Goal: Information Seeking & Learning: Check status

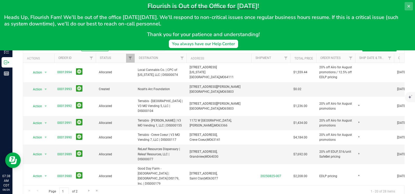
click at [406, 6] on button at bounding box center [408, 6] width 8 height 8
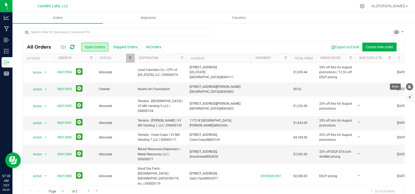
click at [408, 86] on icon "mute" at bounding box center [409, 86] width 3 height 4
click at [155, 48] on button "All Orders" at bounding box center [153, 47] width 22 height 9
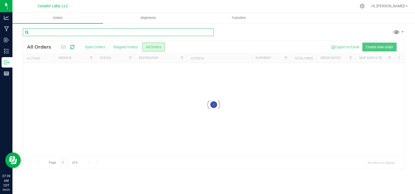
click at [118, 34] on input "text" at bounding box center [118, 32] width 191 height 8
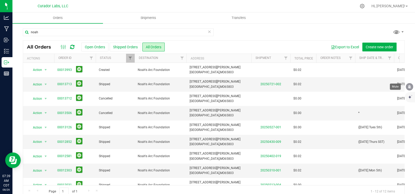
click at [407, 87] on icon "mute" at bounding box center [409, 86] width 5 height 5
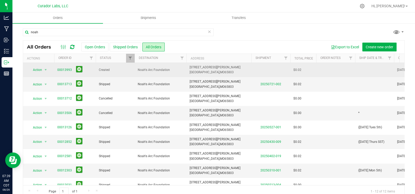
drag, startPoint x: 170, startPoint y: 71, endPoint x: 135, endPoint y: 71, distance: 34.7
click at [135, 71] on td "Noah's Arc Foundation" at bounding box center [161, 70] width 52 height 14
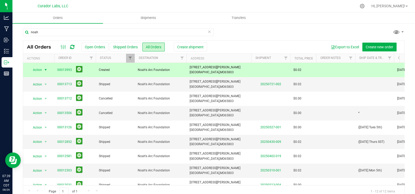
copy span "Noah's Arc Foundation"
drag, startPoint x: 222, startPoint y: 72, endPoint x: 188, endPoint y: 69, distance: 34.1
click at [188, 69] on td "2126 E Dale St, Springfield, MO 65803" at bounding box center [218, 70] width 65 height 14
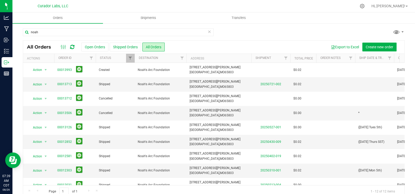
copy span "2126 E Dale St, Springfield, MO 65803"
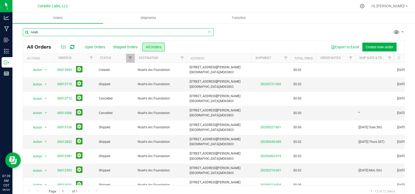
click at [132, 35] on input "noah" at bounding box center [118, 32] width 191 height 8
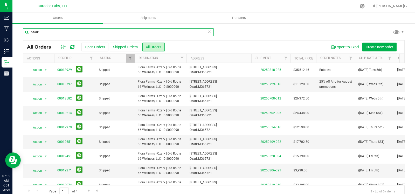
type input "ozark"
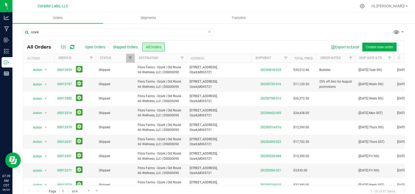
click at [207, 30] on icon at bounding box center [209, 31] width 4 height 6
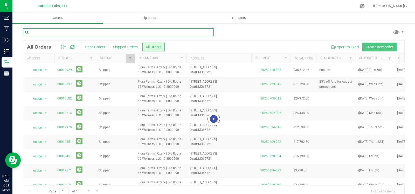
click at [171, 31] on input "text" at bounding box center [118, 32] width 191 height 8
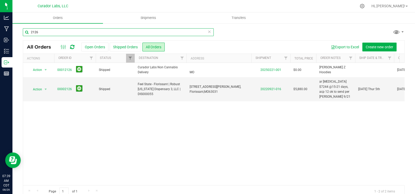
type input "2126"
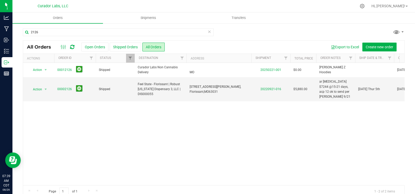
click at [207, 30] on icon at bounding box center [209, 31] width 4 height 6
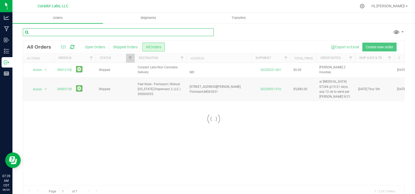
click at [181, 29] on input "text" at bounding box center [118, 32] width 191 height 8
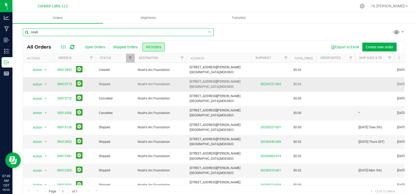
type input "noah"
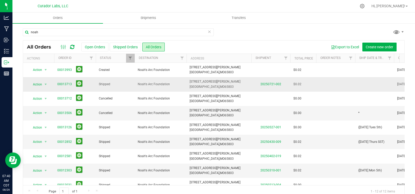
drag, startPoint x: 221, startPoint y: 87, endPoint x: 188, endPoint y: 85, distance: 32.7
click at [188, 85] on td "2126 E Dale St, Springfield, MO 65803" at bounding box center [218, 84] width 65 height 14
click at [207, 32] on icon at bounding box center [209, 31] width 4 height 6
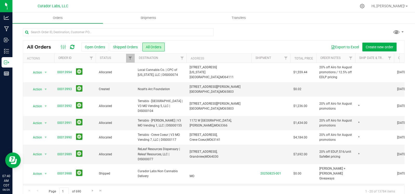
click at [244, 57] on th "Address" at bounding box center [218, 58] width 65 height 9
click at [67, 88] on link "00013993" at bounding box center [64, 89] width 15 height 5
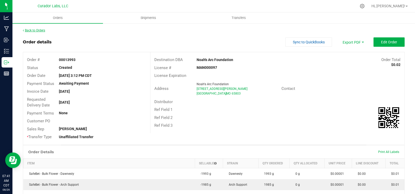
click at [30, 29] on link "Back to Orders" at bounding box center [34, 31] width 22 height 4
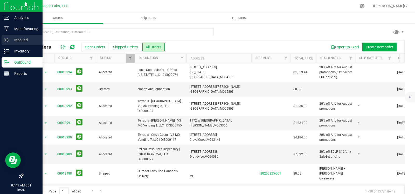
drag, startPoint x: 7, startPoint y: 38, endPoint x: 10, endPoint y: 38, distance: 3.4
click at [7, 38] on icon at bounding box center [5, 40] width 3 height 4
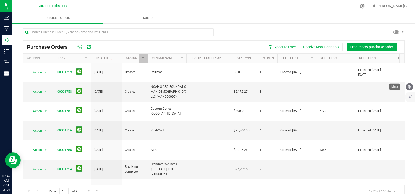
click at [408, 88] on icon "mute" at bounding box center [409, 86] width 3 height 4
click at [65, 90] on link "00001758" at bounding box center [64, 92] width 15 height 4
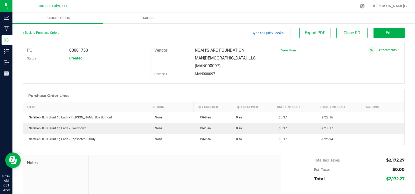
click at [54, 34] on link "Back to Purchase Orders" at bounding box center [41, 33] width 36 height 4
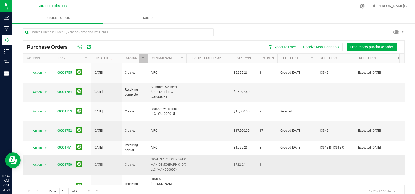
scroll to position [86, 0]
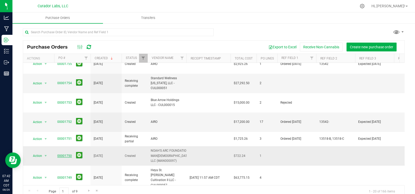
click at [62, 154] on link "00001750" at bounding box center [64, 156] width 15 height 4
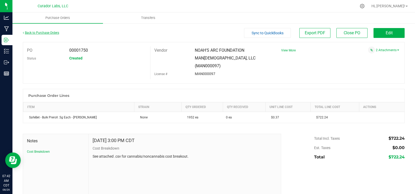
click at [34, 33] on link "Back to Purchase Orders" at bounding box center [41, 33] width 36 height 4
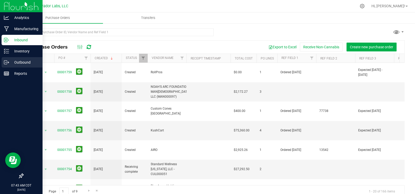
click at [8, 60] on icon at bounding box center [6, 62] width 5 height 5
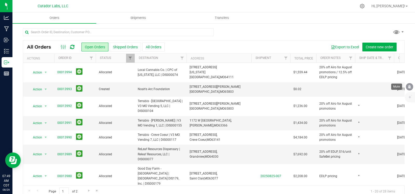
click at [408, 88] on icon "mute" at bounding box center [409, 86] width 5 height 5
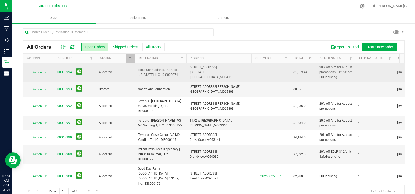
click at [367, 72] on td at bounding box center [374, 72] width 39 height 19
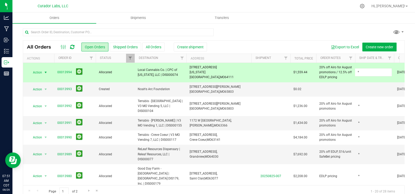
type input "*"
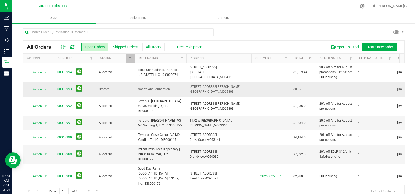
click at [361, 93] on td at bounding box center [374, 89] width 39 height 14
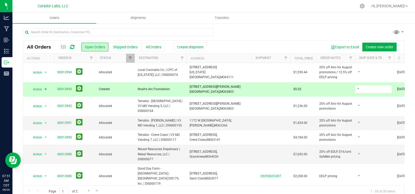
type input "*"
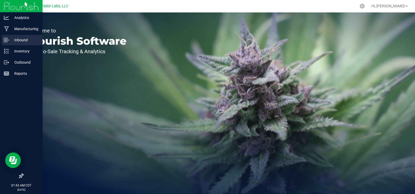
click at [18, 37] on p "Inbound" at bounding box center [24, 40] width 31 height 6
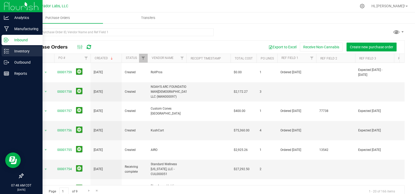
click at [21, 52] on p "Inventory" at bounding box center [24, 51] width 31 height 6
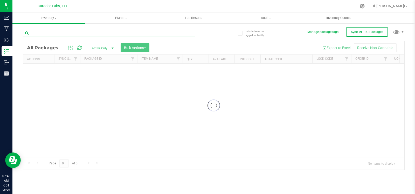
click at [75, 32] on input "text" at bounding box center [109, 33] width 172 height 8
paste input "1A40C0300002906000151573"
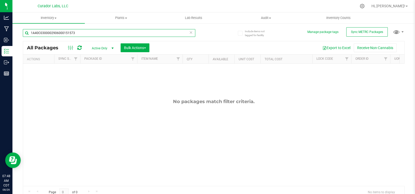
type input "1A40C0300002906000151573"
click at [111, 47] on span "select" at bounding box center [112, 48] width 4 height 4
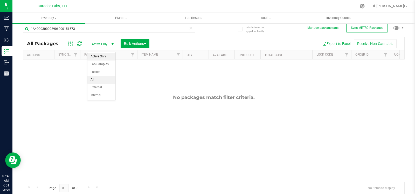
click at [102, 79] on li "All" at bounding box center [101, 80] width 28 height 8
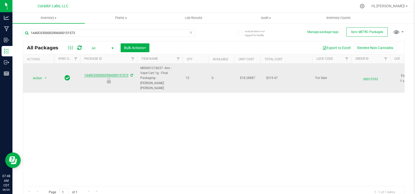
click at [100, 73] on link "1A40C0300002906000151573" at bounding box center [106, 75] width 44 height 4
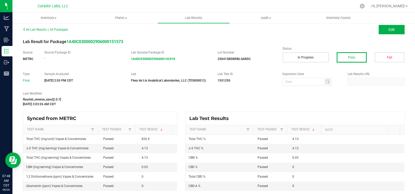
scroll to position [4, 0]
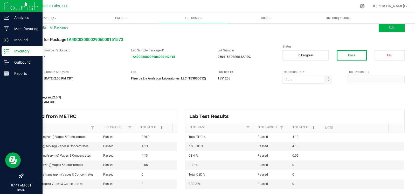
click at [11, 53] on p "Inventory" at bounding box center [24, 51] width 31 height 6
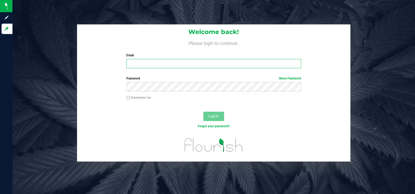
type input "[EMAIL_ADDRESS][PERSON_NAME][DOMAIN_NAME]"
click at [212, 68] on input "will.rimel@curadorbrands.com" at bounding box center [213, 63] width 174 height 9
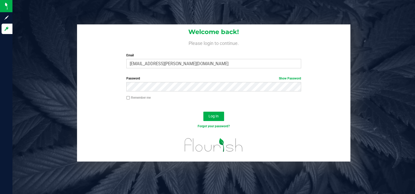
click at [264, 107] on div at bounding box center [213, 107] width 273 height 4
drag, startPoint x: 215, startPoint y: 117, endPoint x: 213, endPoint y: 116, distance: 2.9
click at [215, 117] on span "Log In" at bounding box center [213, 116] width 10 height 4
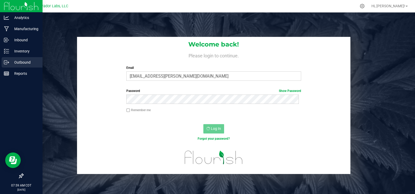
click at [9, 64] on p "Outbound" at bounding box center [24, 62] width 31 height 6
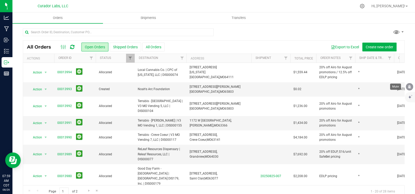
click at [408, 88] on icon "mute" at bounding box center [409, 86] width 5 height 5
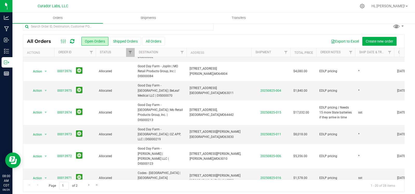
scroll to position [9, 0]
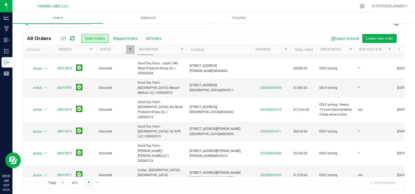
click at [88, 183] on span "Go to the next page" at bounding box center [89, 182] width 4 height 4
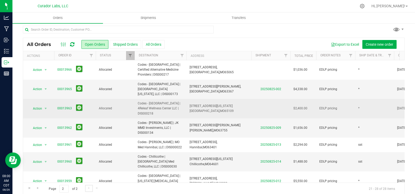
scroll to position [0, 0]
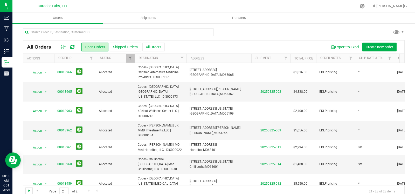
click at [30, 190] on span "Go to the first page" at bounding box center [29, 190] width 4 height 4
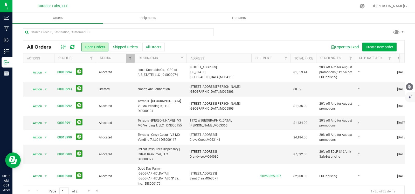
click at [408, 89] on icon "mute" at bounding box center [409, 86] width 5 height 5
click at [66, 87] on link "00013993" at bounding box center [64, 89] width 15 height 5
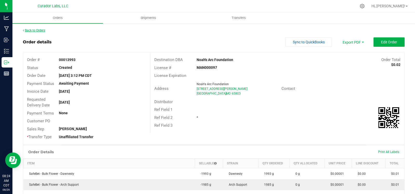
click at [37, 29] on link "Back to Orders" at bounding box center [34, 31] width 22 height 4
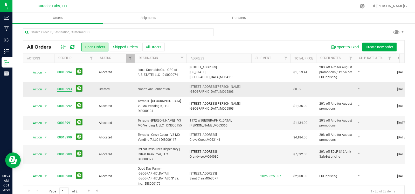
click at [62, 89] on link "00013993" at bounding box center [64, 89] width 15 height 5
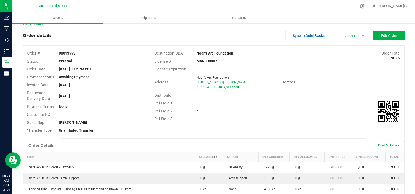
scroll to position [14, 0]
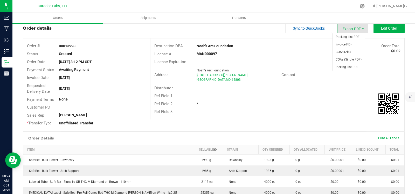
click at [347, 25] on span "Export PDF" at bounding box center [352, 28] width 31 height 9
click at [342, 38] on span "Packing List PDF" at bounding box center [348, 37] width 32 height 8
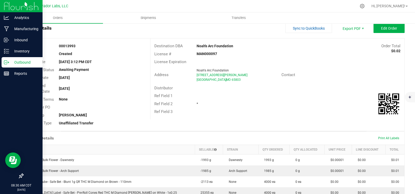
click at [8, 63] on icon at bounding box center [6, 62] width 5 height 5
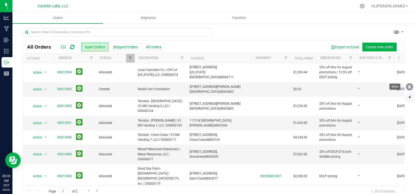
click at [409, 88] on icon "mute" at bounding box center [409, 86] width 3 height 4
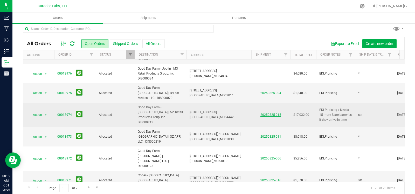
scroll to position [9, 0]
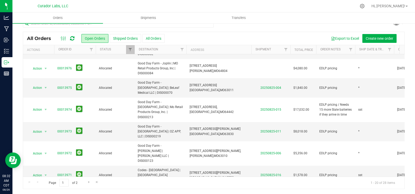
click at [275, 50] on th "Shipment" at bounding box center [270, 49] width 39 height 9
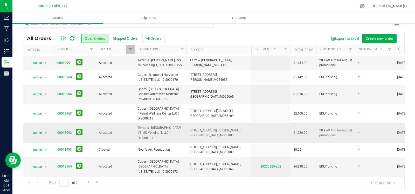
scroll to position [153, 0]
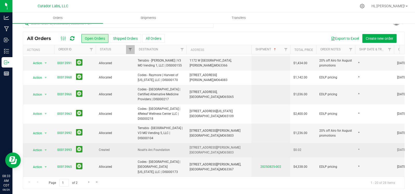
click at [186, 143] on td "Noah's Arc Foundation" at bounding box center [161, 150] width 52 height 14
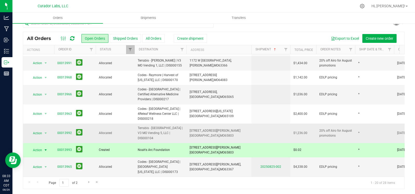
click at [177, 125] on span "Terrabis - Springfield | V3 MO Vending 5, LLC | DIS000104" at bounding box center [161, 132] width 46 height 15
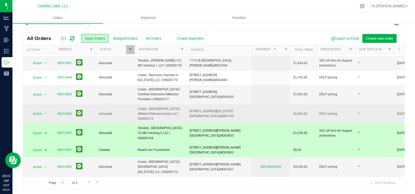
click at [173, 106] on span "Codes - Jefferson City | 4Releaf Wellness Center LLC | DIS000218" at bounding box center [161, 113] width 46 height 15
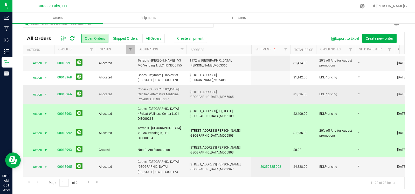
click at [172, 87] on span "Codes - Osage Beach | Certified Alternative Medicine Providers | DIS000217" at bounding box center [161, 94] width 46 height 15
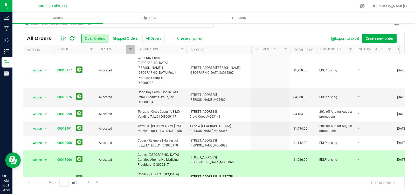
scroll to position [66, 0]
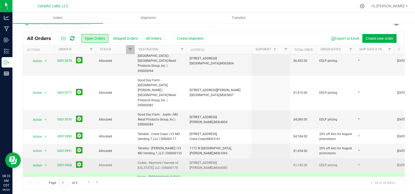
click at [168, 160] on span "Codes - Raymore | Harvest of Missouri, LLC | DIS000170" at bounding box center [161, 165] width 46 height 10
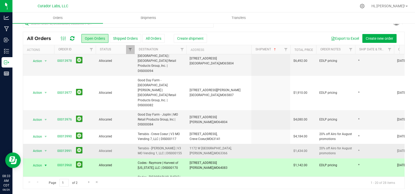
click at [167, 146] on span "Terrabis - O'Fallon | V3 MO Vending 1, LLC | DIS000155" at bounding box center [161, 151] width 46 height 10
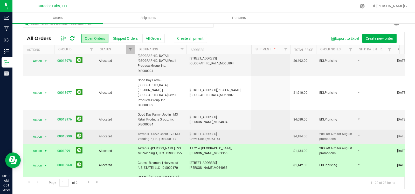
click at [167, 131] on span "Terrabis - Creve Coeur | V3 MO Vending 7, LLC | DIS000117" at bounding box center [161, 136] width 46 height 10
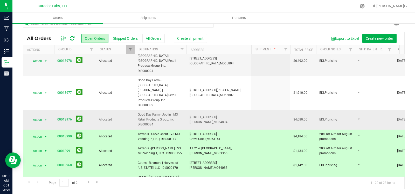
click at [167, 112] on span "Good Day Farm - Joplin | MO Retail Products Group, Inc | DIS000084" at bounding box center [161, 119] width 46 height 15
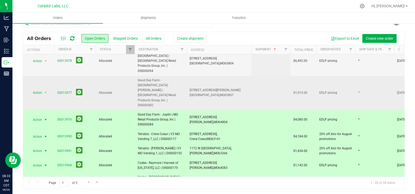
click at [168, 78] on span "Good Day Farm - Springfield Campbell | MO Retail Products Group, Inc. | DIS0000…" at bounding box center [161, 93] width 46 height 30
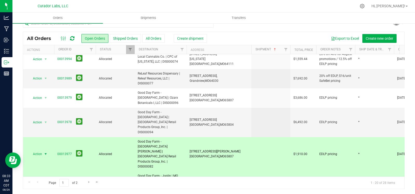
scroll to position [0, 0]
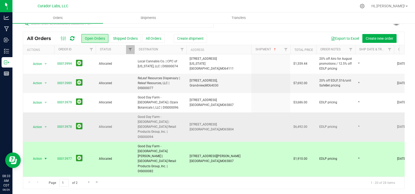
click at [167, 125] on span "Good Day Farm - Springfield East Sunshine | MO Retail Products Group, Inc. | DI…" at bounding box center [161, 126] width 46 height 25
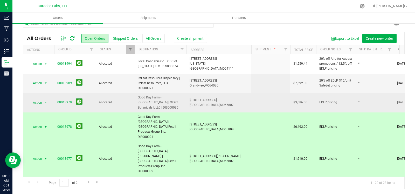
click at [166, 106] on span "Good Day Farm - Springfield West Sunshine | Ozarx Botanicals I, LLC | DIS000096" at bounding box center [161, 102] width 46 height 15
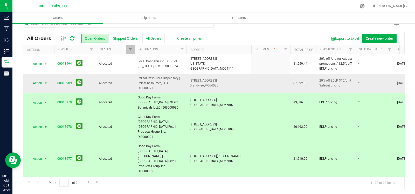
click at [166, 89] on span "ReLeaf Resources Dispensary | Releaf Resources, LLC | DIS000077" at bounding box center [161, 83] width 46 height 15
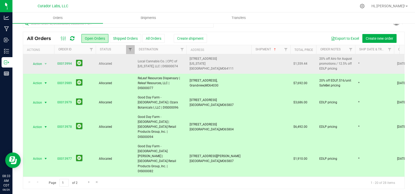
click at [166, 71] on td "Local Cannabis Co. | CPC of Missouri, LLC | DIS000074" at bounding box center [161, 63] width 52 height 19
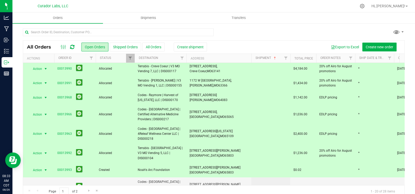
scroll to position [142, 0]
click at [170, 167] on span "Noah's Arc Foundation" at bounding box center [161, 169] width 46 height 5
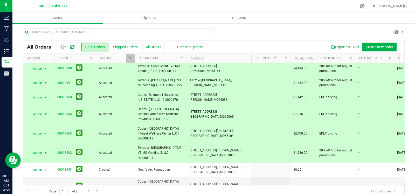
click at [168, 145] on span "Terrabis - Springfield | V3 MO Vending 5, LLC | DIS000104" at bounding box center [161, 152] width 46 height 15
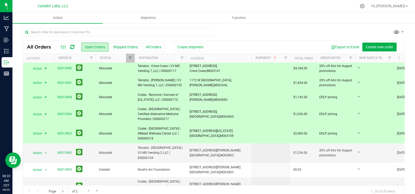
click at [168, 126] on span "Codes - Jefferson City | 4Releaf Wellness Center LLC | DIS000218" at bounding box center [161, 133] width 46 height 15
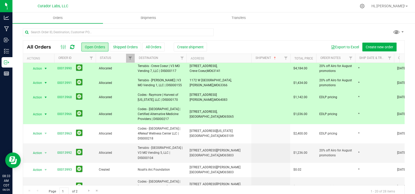
click at [165, 107] on span "Codes - Osage Beach | Certified Alternative Medicine Providers | DIS000217" at bounding box center [161, 114] width 46 height 15
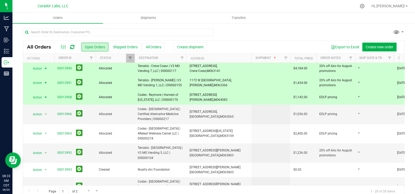
click at [165, 92] on span "Codes - Raymore | Harvest of Missouri, LLC | DIS000170" at bounding box center [161, 97] width 46 height 10
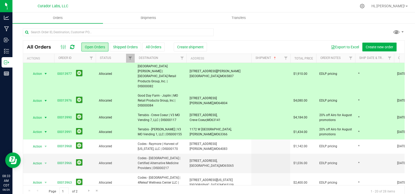
scroll to position [65, 0]
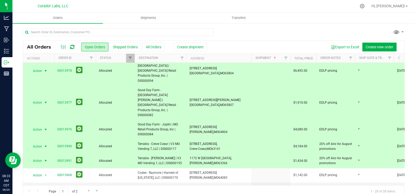
click at [170, 156] on span "Terrabis - O'Fallon | V3 MO Vending 1, LLC | DIS000155" at bounding box center [161, 161] width 46 height 10
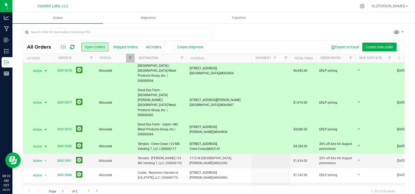
click at [166, 141] on span "Terrabis - Creve Coeur | V3 MO Vending 7, LLC | DIS000117" at bounding box center [161, 146] width 46 height 10
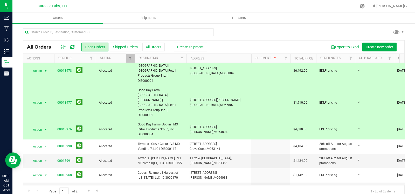
click at [166, 122] on span "Good Day Farm - Joplin | MO Retail Products Group, Inc | DIS000084" at bounding box center [161, 129] width 46 height 15
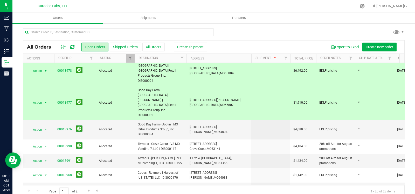
click at [166, 88] on span "Good Day Farm - Springfield Campbell | MO Retail Products Group, Inc. | DIS0000…" at bounding box center [161, 103] width 46 height 30
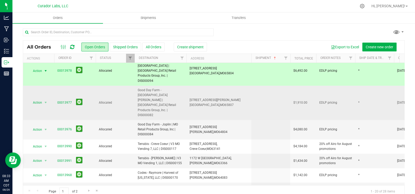
click at [167, 86] on td "Good Day Farm - Springfield Campbell | MO Retail Products Group, Inc. | DIS0000…" at bounding box center [161, 103] width 52 height 34
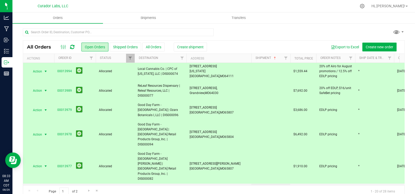
scroll to position [0, 0]
click at [169, 73] on span "Local Cannabis Co. | CPC of Missouri, LLC | DIS000074" at bounding box center [161, 72] width 46 height 10
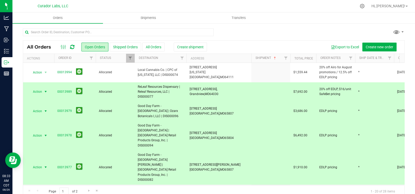
click at [168, 89] on span "ReLeaf Resources Dispensary | Releaf Resources, LLC | DIS000077" at bounding box center [161, 91] width 46 height 15
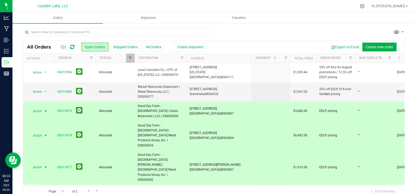
drag, startPoint x: 165, startPoint y: 108, endPoint x: 163, endPoint y: 126, distance: 18.4
click at [165, 109] on span "Good Day Farm - Springfield West Sunshine | Ozarx Botanicals I, LLC | DIS000096" at bounding box center [161, 110] width 46 height 15
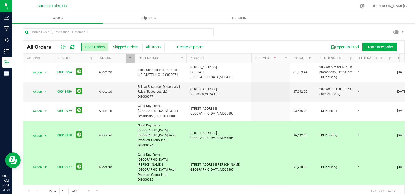
click at [163, 128] on span "Good Day Farm - Springfield East Sunshine | MO Retail Products Group, Inc. | DI…" at bounding box center [161, 135] width 46 height 25
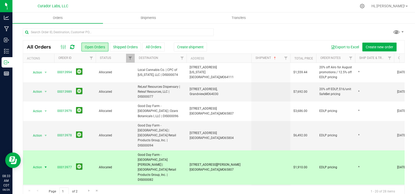
click at [162, 152] on span "Good Day Farm - Springfield Campbell | MO Retail Products Group, Inc. | DIS0000…" at bounding box center [161, 167] width 46 height 30
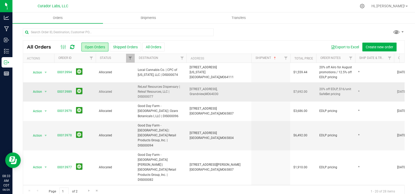
drag, startPoint x: 164, startPoint y: 72, endPoint x: 161, endPoint y: 94, distance: 22.7
click at [164, 72] on span "Local Cannabis Co. | CPC of Missouri, LLC | DIS000074" at bounding box center [161, 72] width 46 height 10
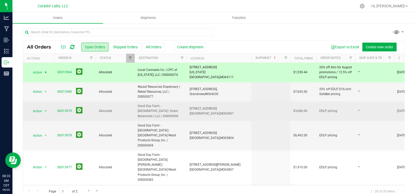
drag, startPoint x: 161, startPoint y: 94, endPoint x: 157, endPoint y: 109, distance: 15.7
click at [161, 95] on span "ReLeaf Resources Dispensary | Releaf Resources, LLC | DIS000077" at bounding box center [161, 91] width 46 height 15
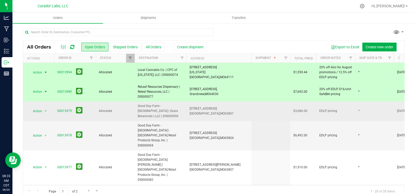
drag, startPoint x: 157, startPoint y: 110, endPoint x: 157, endPoint y: 120, distance: 9.6
click at [157, 111] on span "Good Day Farm - Springfield West Sunshine | Ozarx Botanicals I, LLC | DIS000096" at bounding box center [161, 110] width 46 height 15
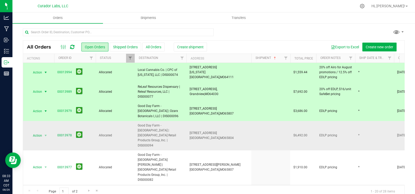
click at [156, 134] on span "Good Day Farm - Springfield East Sunshine | MO Retail Products Group, Inc. | DI…" at bounding box center [161, 135] width 46 height 25
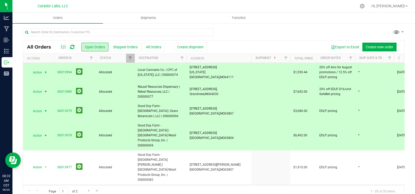
drag, startPoint x: 154, startPoint y: 149, endPoint x: 154, endPoint y: 160, distance: 11.9
click at [154, 152] on span "Good Day Farm - Springfield Campbell | MO Retail Products Group, Inc. | DIS0000…" at bounding box center [161, 167] width 46 height 30
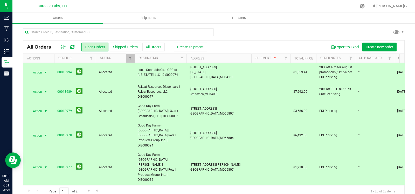
click at [154, 186] on span "Good Day Farm - Joplin | MO Retail Products Group, Inc | DIS000084" at bounding box center [161, 193] width 46 height 15
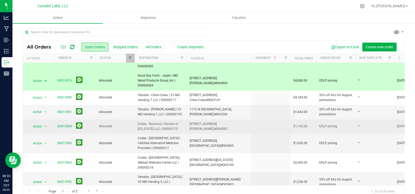
scroll to position [114, 0]
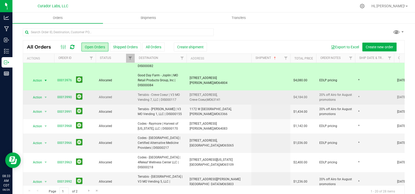
click at [172, 92] on span "Terrabis - Creve Coeur | V3 MO Vending 7, LLC | DIS000117" at bounding box center [161, 97] width 46 height 10
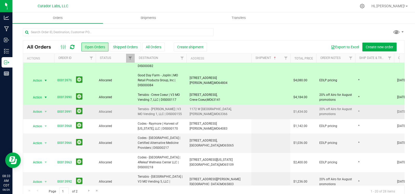
click at [168, 107] on span "Terrabis - O'Fallon | V3 MO Vending 1, LLC | DIS000155" at bounding box center [161, 112] width 46 height 10
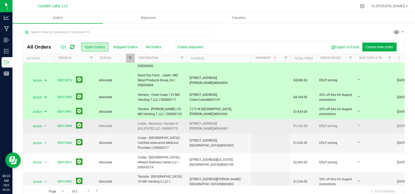
drag, startPoint x: 166, startPoint y: 97, endPoint x: 164, endPoint y: 102, distance: 5.1
click at [166, 121] on span "Codes - Raymore | Harvest of Missouri, LLC | DIS000170" at bounding box center [161, 126] width 46 height 10
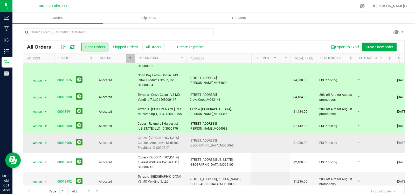
click at [161, 135] on span "Codes - Osage Beach | Certified Alternative Medicine Providers | DIS000217" at bounding box center [161, 142] width 46 height 15
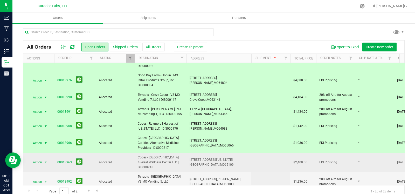
click at [155, 155] on span "Codes - Jefferson City | 4Releaf Wellness Center LLC | DIS000218" at bounding box center [161, 162] width 46 height 15
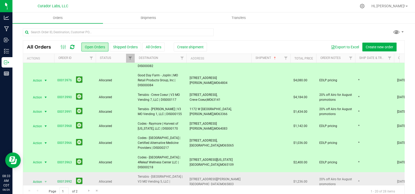
drag, startPoint x: 156, startPoint y: 148, endPoint x: 156, endPoint y: 157, distance: 8.8
click at [156, 172] on td "Terrabis - Springfield | V3 MO Vending 5, LLC | DIS000104" at bounding box center [161, 181] width 52 height 19
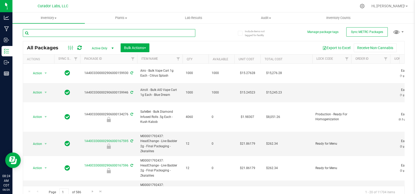
click at [71, 32] on input "text" at bounding box center [109, 33] width 172 height 8
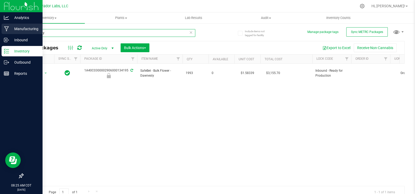
drag, startPoint x: 58, startPoint y: 32, endPoint x: 7, endPoint y: 31, distance: 51.1
click at [7, 31] on div "Analytics Manufacturing Inbound Inventory Outbound Reports 08:25 AM CDT [DATE] …" at bounding box center [207, 97] width 415 height 194
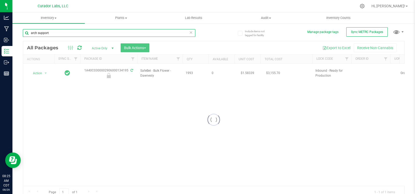
type input "arch support"
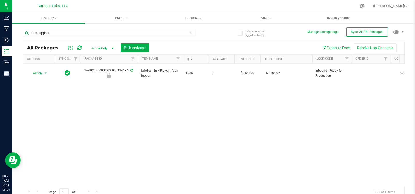
click at [189, 32] on icon at bounding box center [191, 32] width 4 height 6
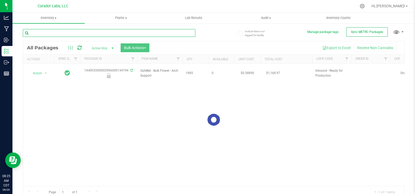
click at [162, 31] on input "text" at bounding box center [109, 33] width 172 height 8
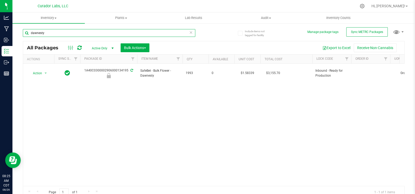
click at [112, 33] on input "dawnesty" at bounding box center [109, 33] width 172 height 8
type input "arch support"
click at [221, 106] on div "Action Action Edit attributes Global inventory Locate package Package audit log…" at bounding box center [213, 125] width 381 height 122
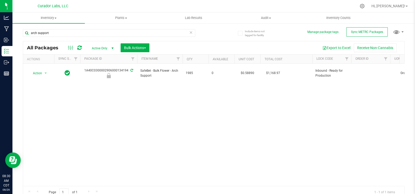
click at [189, 34] on icon at bounding box center [191, 32] width 4 height 6
